Goal: Information Seeking & Learning: Learn about a topic

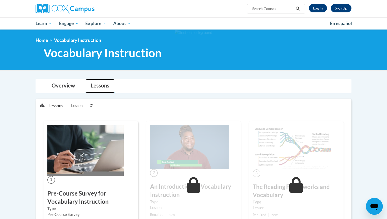
click at [101, 88] on link "Lessons" at bounding box center [100, 86] width 29 height 14
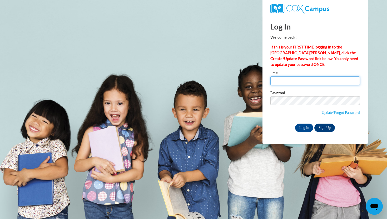
click at [313, 80] on input "Email" at bounding box center [315, 80] width 90 height 9
type input "trreed4270@ung.edu"
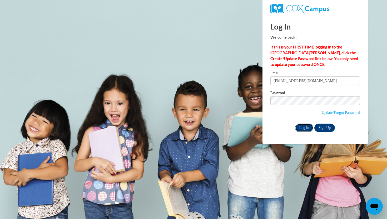
click at [303, 130] on input "Log In" at bounding box center [304, 127] width 18 height 8
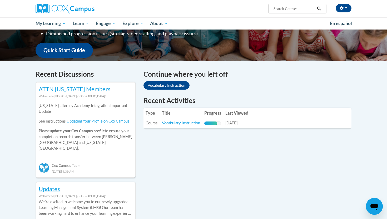
scroll to position [126, 0]
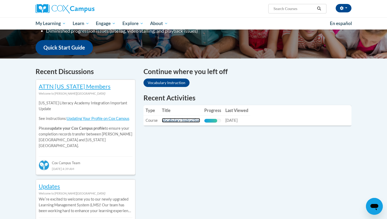
click at [193, 122] on link "Vocabulary Instruction" at bounding box center [181, 120] width 38 height 4
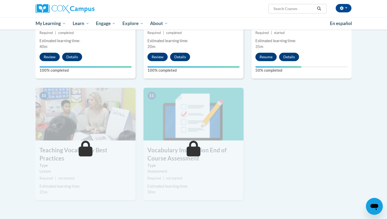
scroll to position [466, 0]
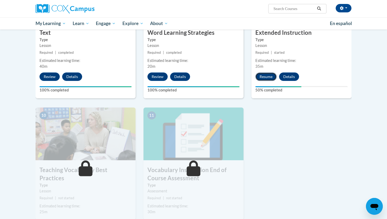
click at [269, 79] on button "Resume" at bounding box center [265, 76] width 21 height 8
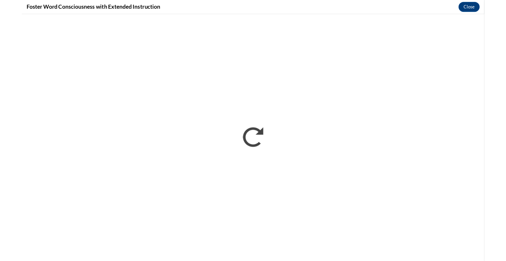
scroll to position [0, 0]
